Goal: Transaction & Acquisition: Purchase product/service

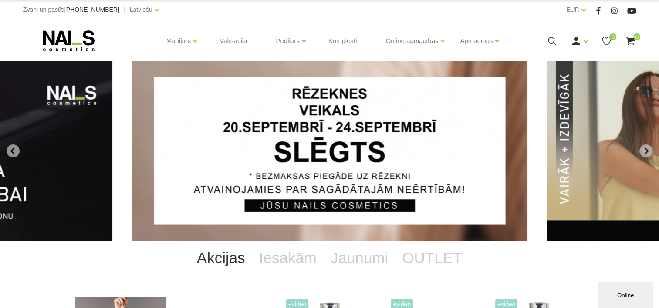
click at [547, 41] on icon at bounding box center [551, 41] width 11 height 11
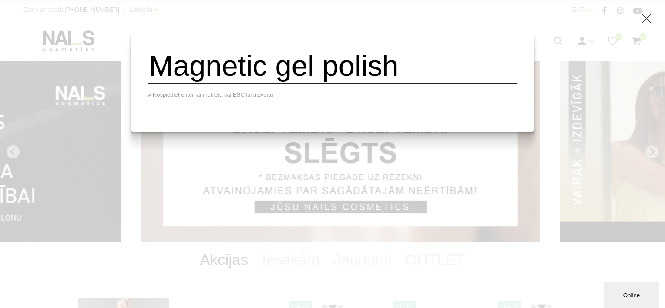
type input "Magnetic gel polish"
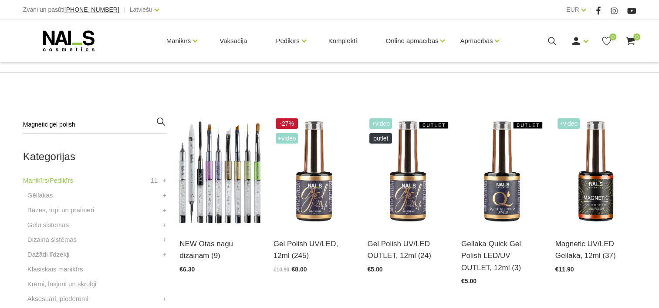
scroll to position [169, 0]
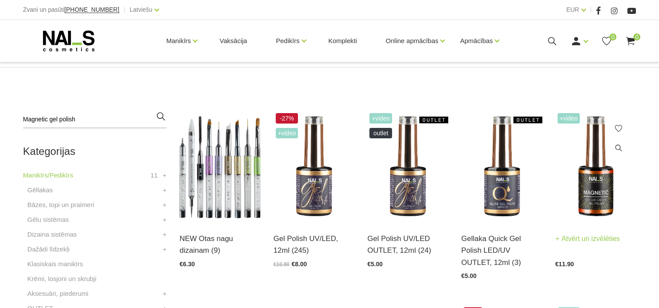
click at [601, 202] on img at bounding box center [595, 166] width 81 height 111
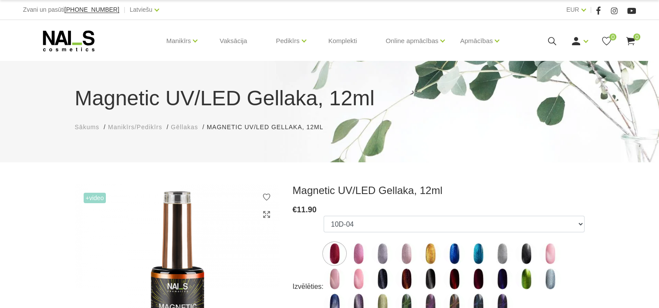
click at [559, 43] on div "Ienākt Reģistrēties 0 0" at bounding box center [574, 41] width 122 height 11
click at [550, 41] on icon at bounding box center [551, 41] width 11 height 11
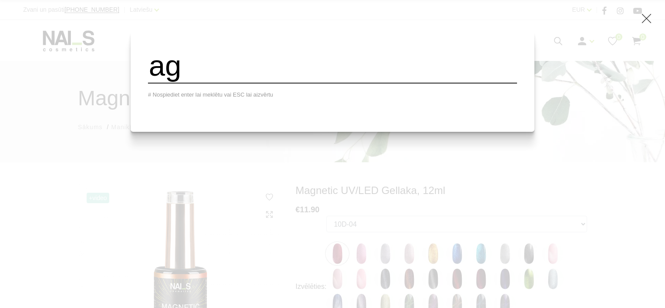
type input "a"
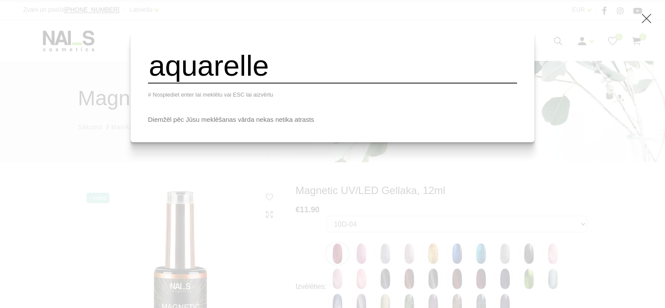
type input "aquarelle"
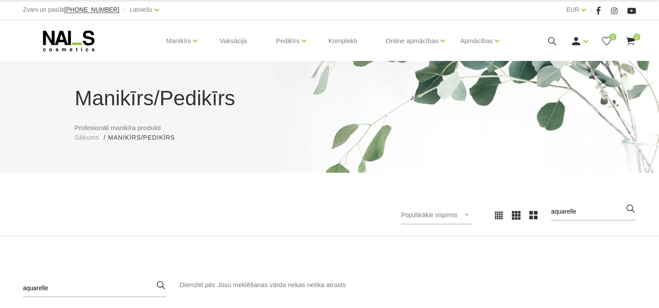
click at [546, 41] on icon at bounding box center [551, 41] width 11 height 11
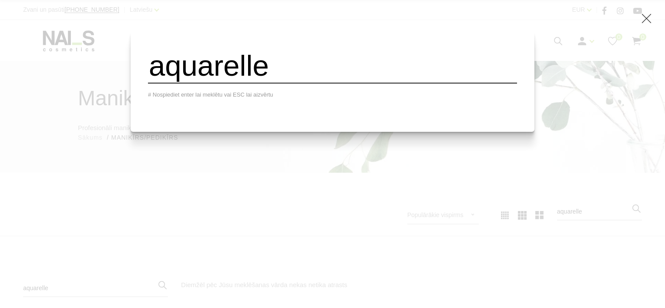
click at [421, 76] on input "aquarelle" at bounding box center [332, 65] width 369 height 35
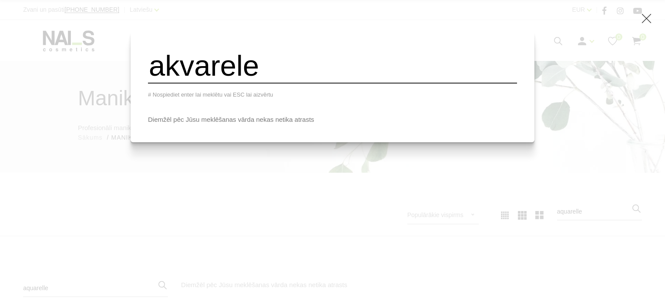
type input "akvarele"
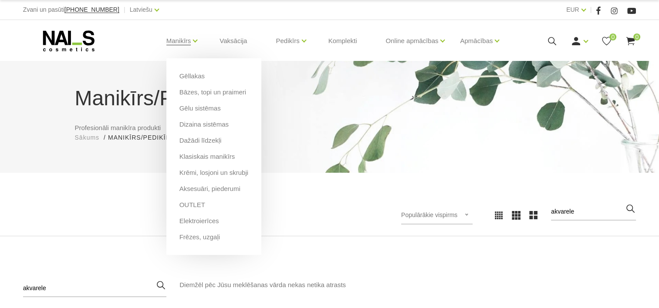
click at [199, 39] on li "Manikīrs Gēllakas Bāzes, topi un praimeri Gēlu sistēmas Dizaina sistēmas Dažādi…" at bounding box center [178, 41] width 47 height 35
click at [212, 122] on link "Dizaina sistēmas" at bounding box center [203, 125] width 49 height 10
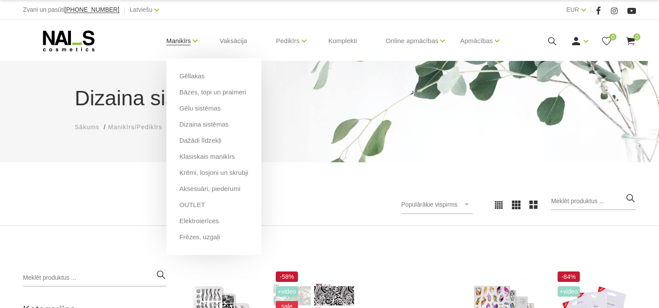
click at [185, 47] on link "Manikīrs" at bounding box center [178, 41] width 25 height 35
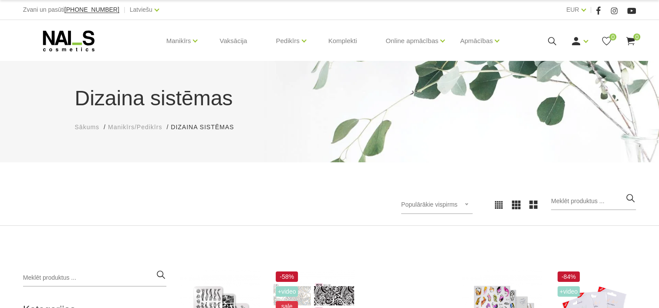
click at [310, 205] on div at bounding box center [173, 205] width 313 height 0
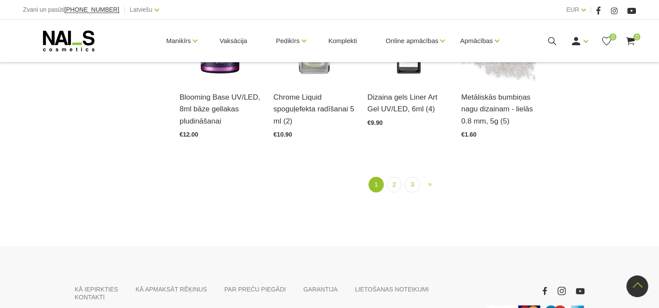
scroll to position [1063, 0]
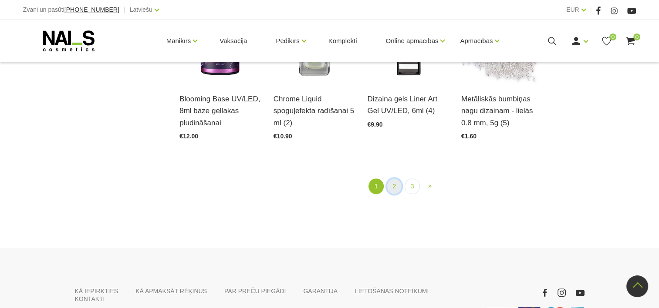
click at [392, 190] on link "2" at bounding box center [394, 187] width 15 height 16
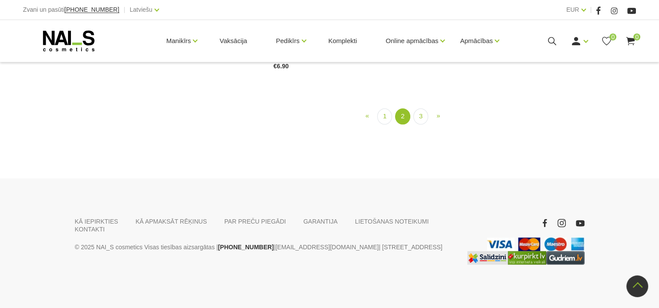
scroll to position [1059, 0]
click at [418, 125] on link "3" at bounding box center [420, 116] width 15 height 16
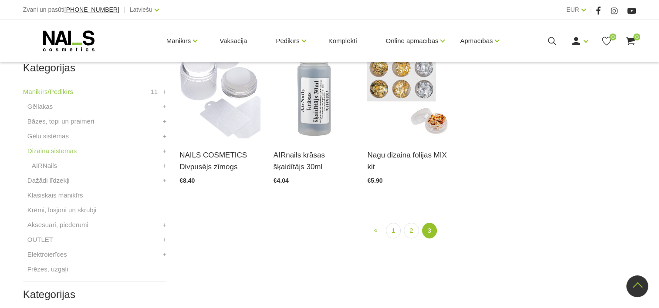
scroll to position [178, 0]
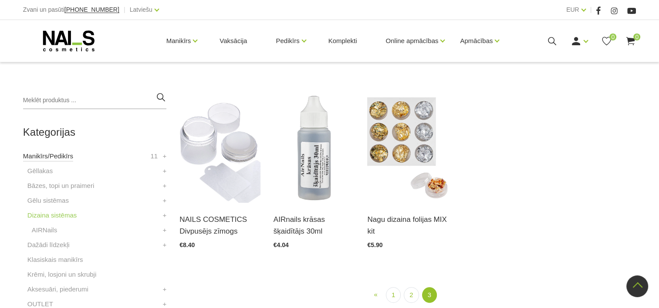
click at [48, 157] on link "Manikīrs/Pedikīrs" at bounding box center [48, 156] width 50 height 10
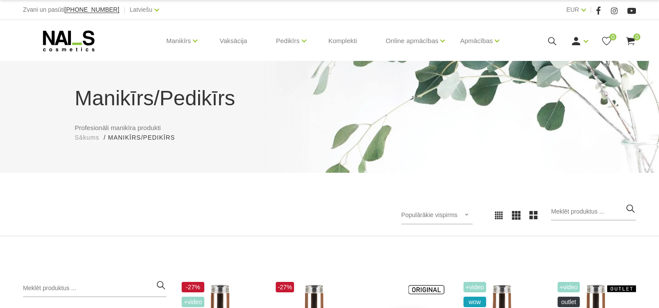
click at [551, 42] on icon at bounding box center [551, 41] width 11 height 11
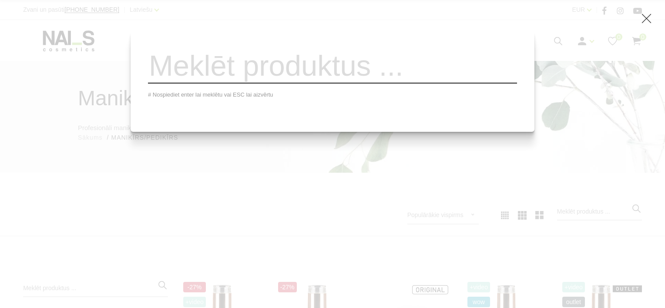
paste input "AQUARELLE Watercolour INK UV/LED"
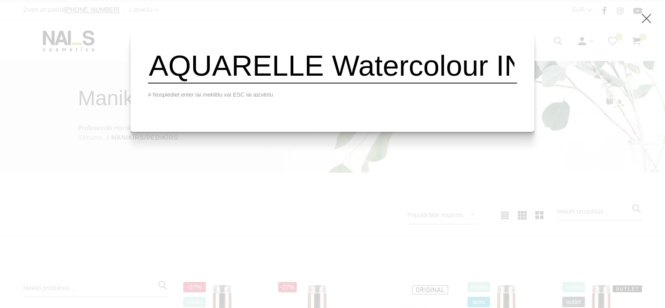
scroll to position [0, 152]
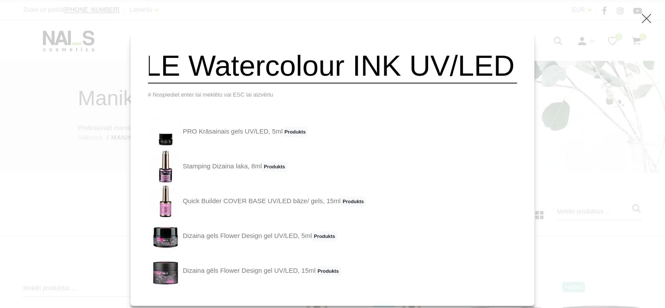
type input "AQUARELLE Watercolour INK UV/LED"
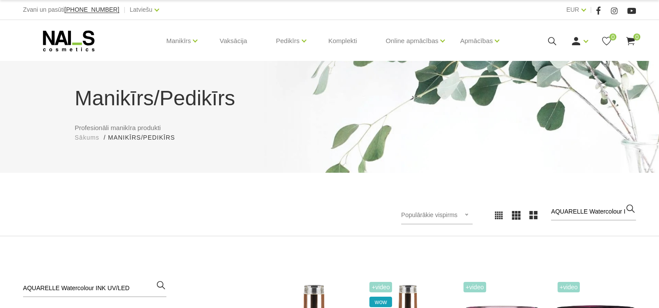
click at [550, 40] on icon at bounding box center [551, 41] width 11 height 11
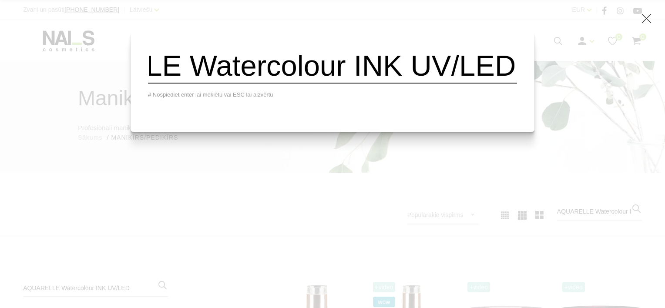
scroll to position [0, 152]
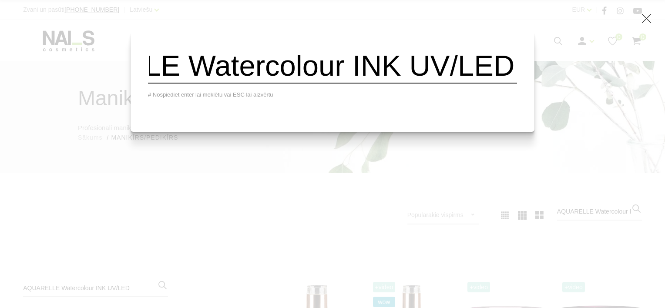
drag, startPoint x: 330, startPoint y: 70, endPoint x: 543, endPoint y: 77, distance: 213.9
click at [543, 77] on div "AQUARELLE Watercolour INK UV/LED # Nospiediet enter lai meklētu vai ESC lai aiz…" at bounding box center [332, 154] width 665 height 308
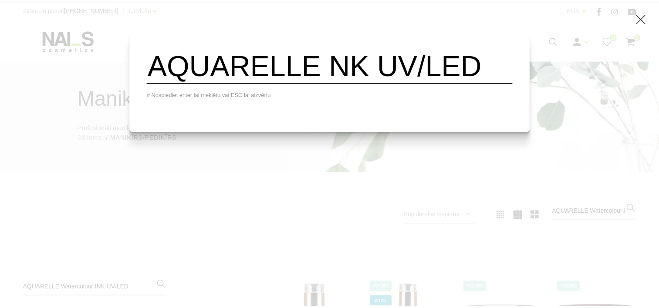
scroll to position [0, 0]
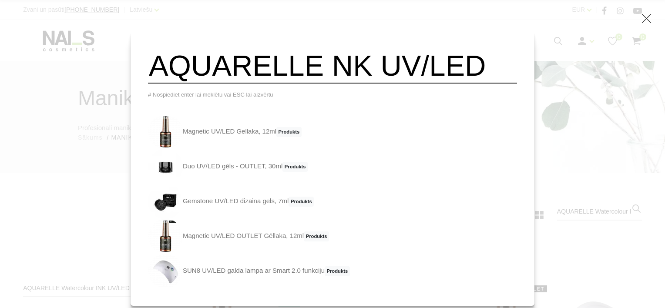
click at [482, 62] on input "AQUARELLE NK UV/LED" at bounding box center [332, 65] width 369 height 35
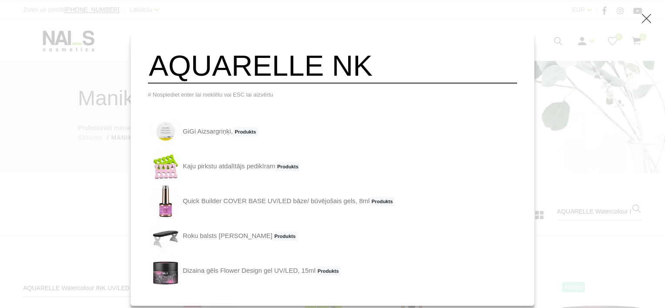
click at [644, 22] on icon at bounding box center [646, 18] width 11 height 11
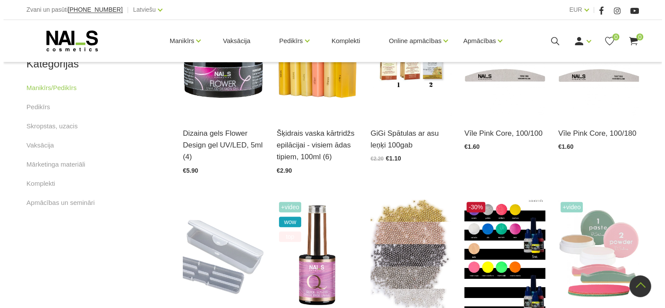
scroll to position [472, 0]
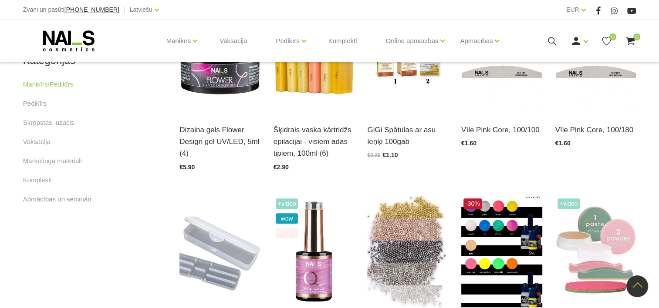
click at [550, 41] on icon at bounding box center [551, 41] width 11 height 11
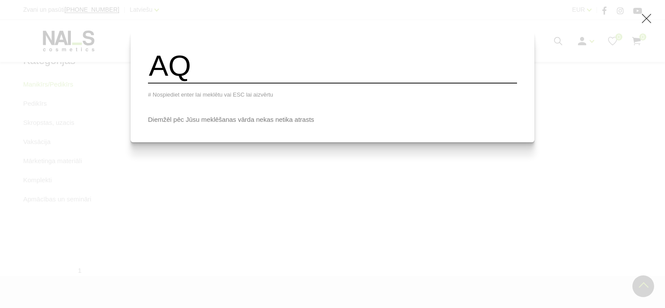
type input "A"
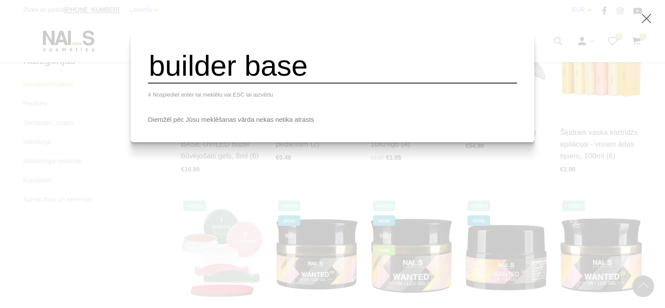
type input "builder base"
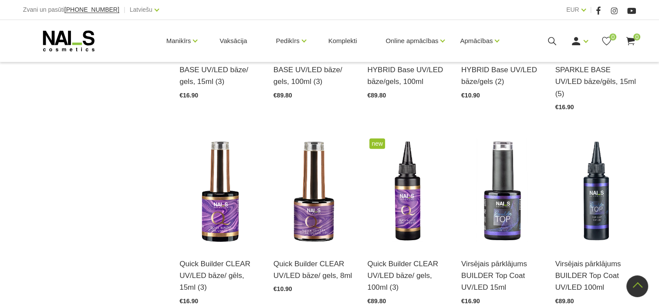
scroll to position [743, 0]
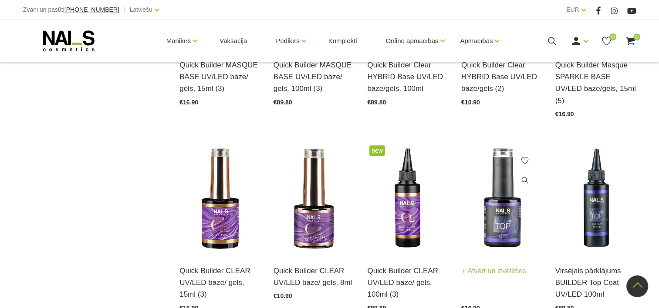
click at [499, 198] on img at bounding box center [501, 198] width 81 height 111
